Goal: Transaction & Acquisition: Download file/media

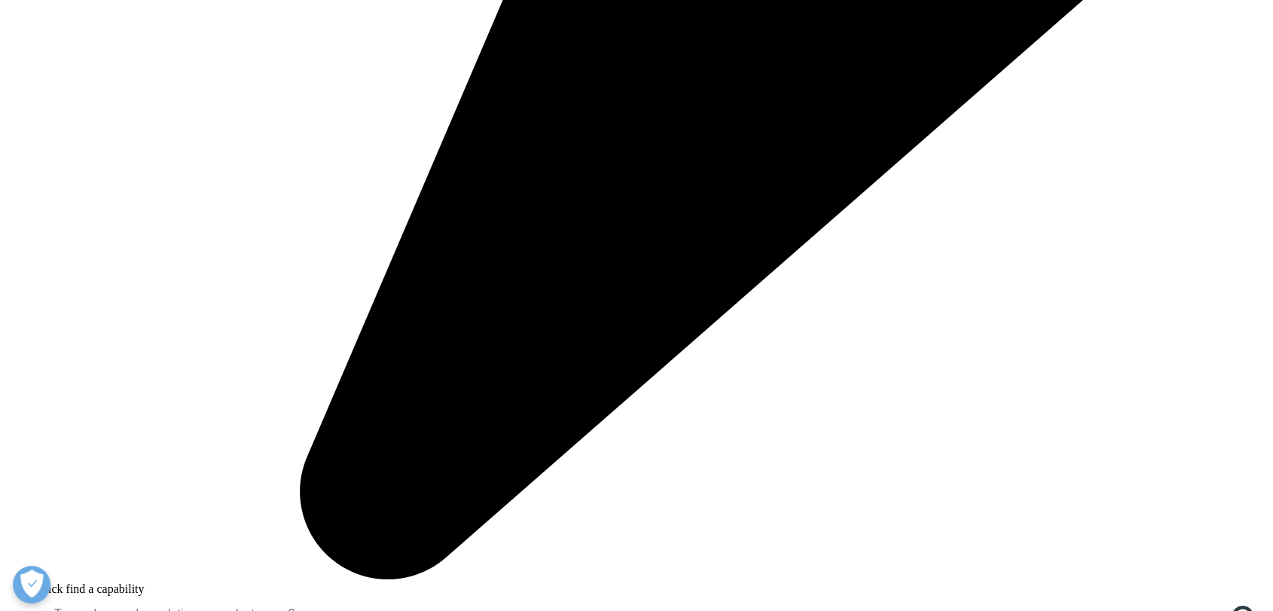
scroll to position [1305, 0]
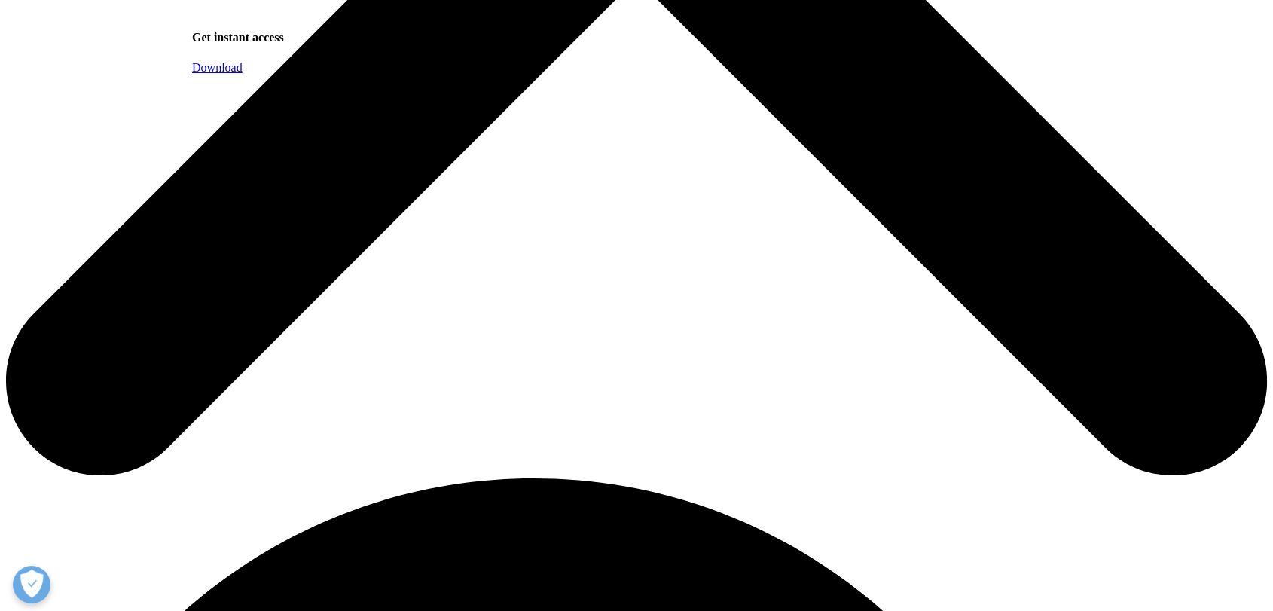
scroll to position [815, 0]
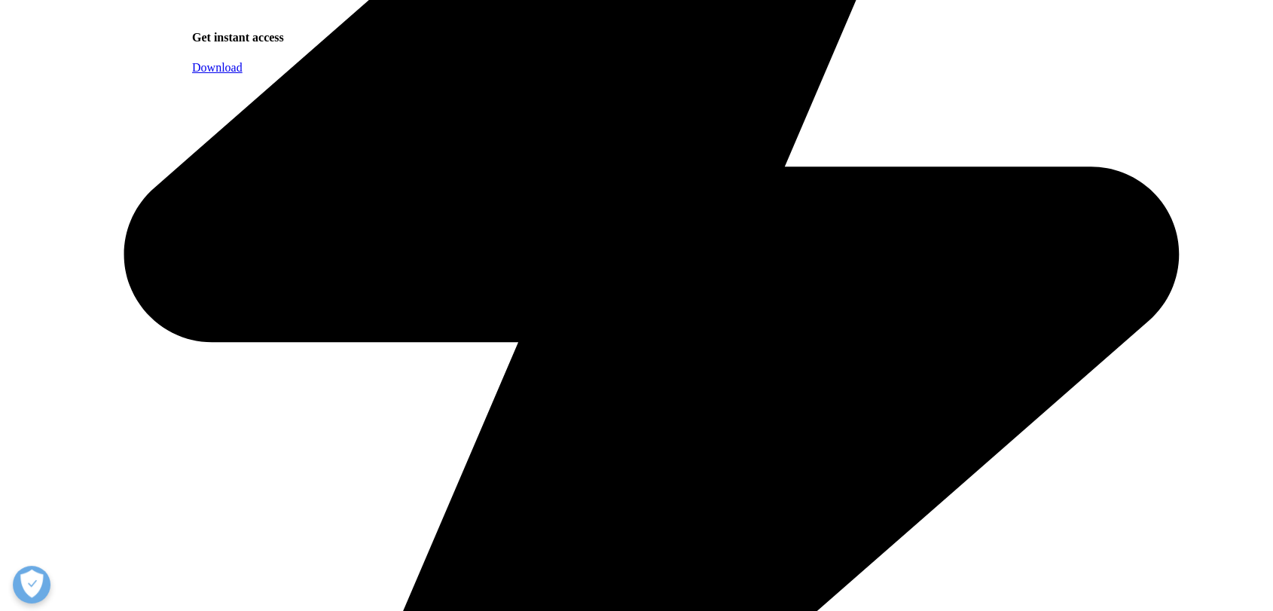
click at [243, 74] on link "Download" at bounding box center [217, 67] width 50 height 13
